Goal: Transaction & Acquisition: Purchase product/service

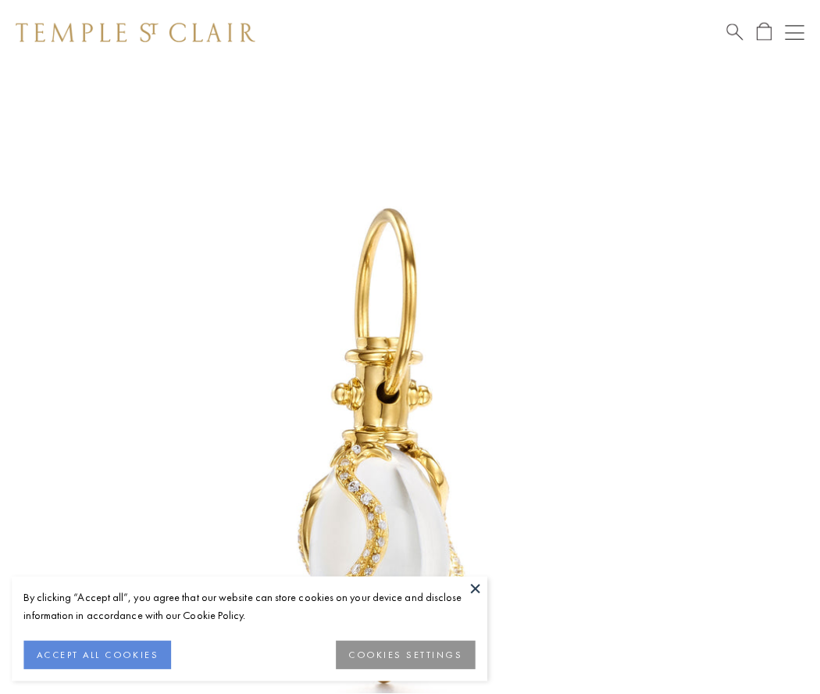
scroll to position [13, 0]
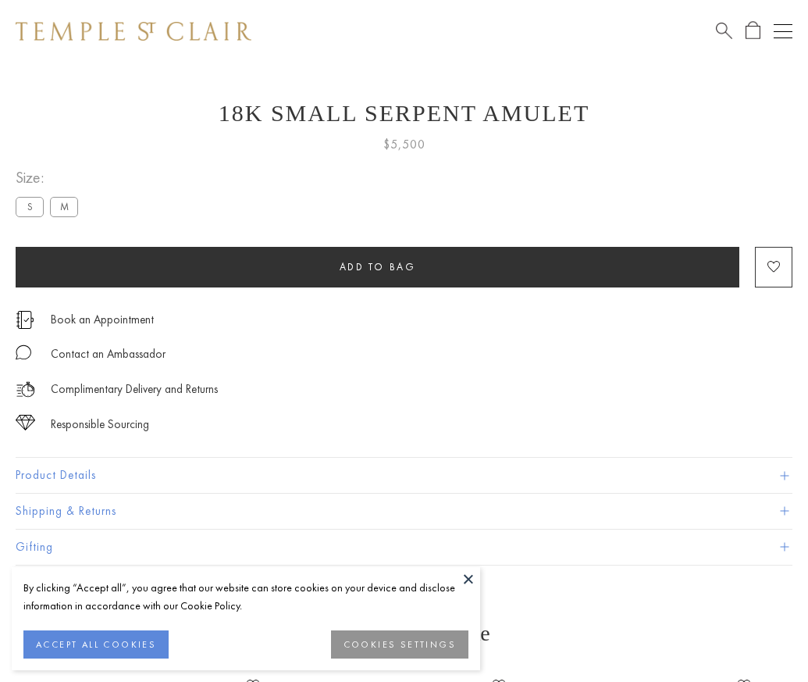
click at [377, 266] on span "Add to bag" at bounding box center [378, 266] width 77 height 13
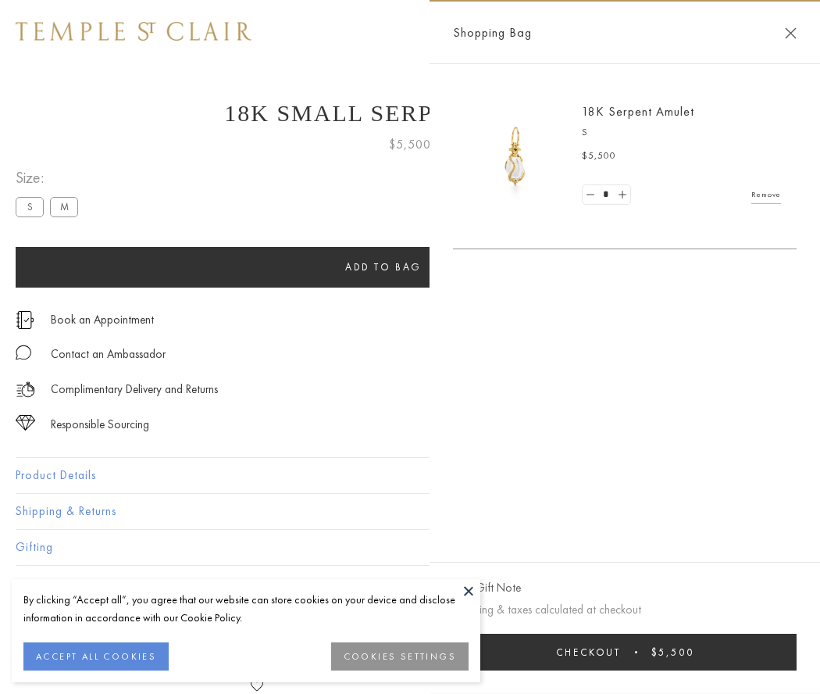
click at [629, 651] on button "Checkout $5,500" at bounding box center [625, 651] width 344 height 37
